Goal: Transaction & Acquisition: Purchase product/service

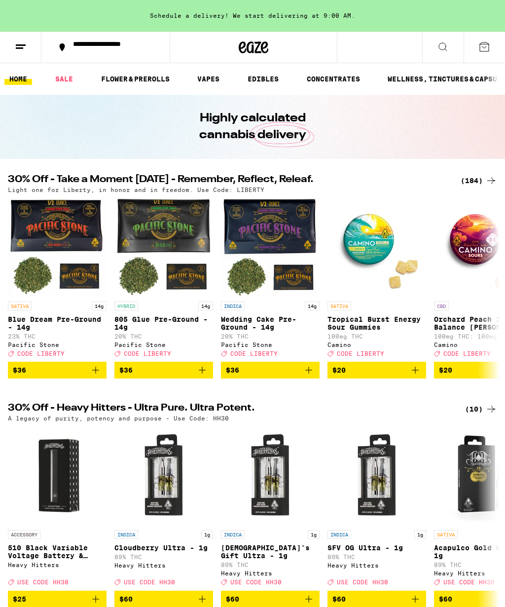
click at [472, 181] on div "(184)" at bounding box center [479, 181] width 36 height 12
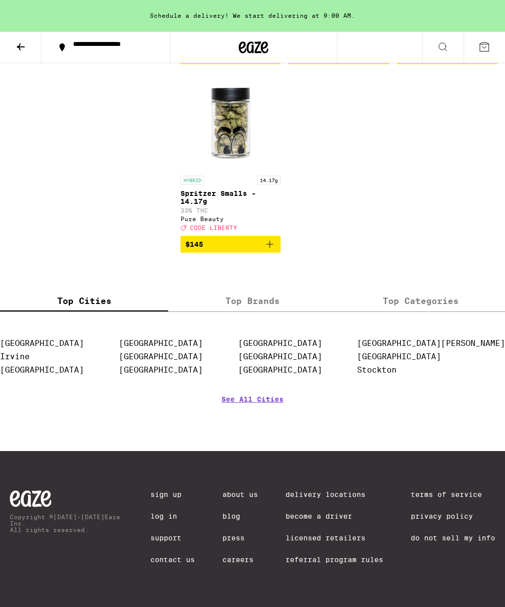
scroll to position [11841, 0]
